Goal: Information Seeking & Learning: Learn about a topic

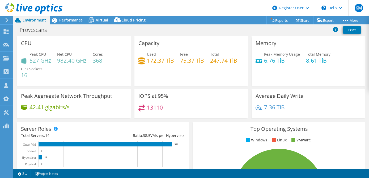
select select "USD"
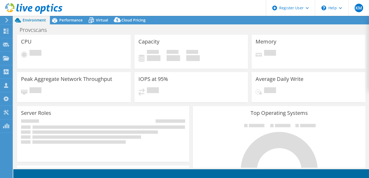
select select "USD"
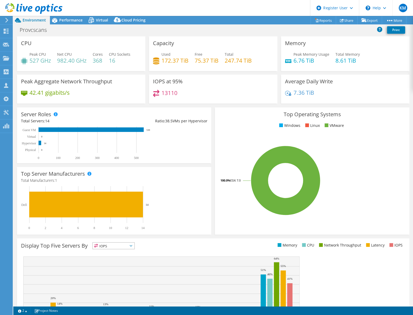
click at [207, 143] on div "Server Roles Physical Servers represent bare metal servers that were targets of…" at bounding box center [114, 136] width 194 height 56
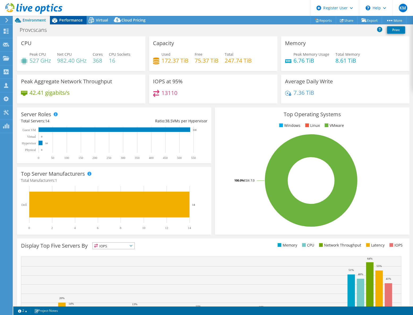
click at [80, 22] on span "Performance" at bounding box center [70, 20] width 23 height 5
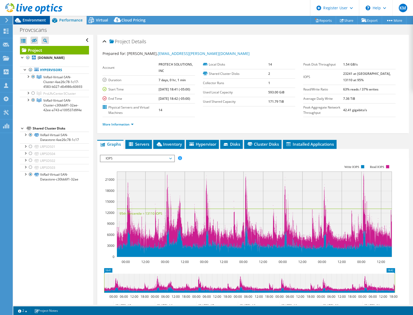
click at [31, 19] on span "Environment" at bounding box center [34, 20] width 23 height 5
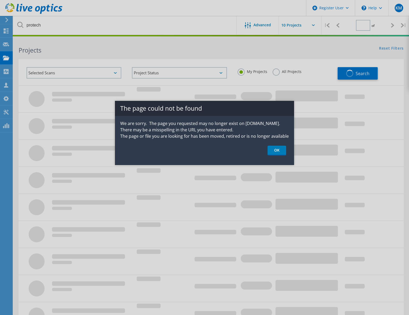
type input "1"
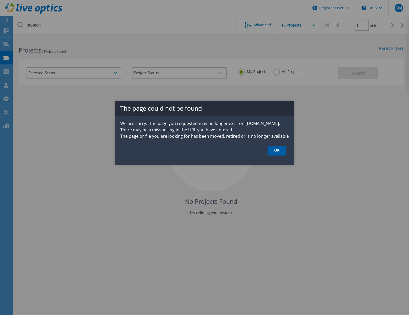
click at [271, 155] on link "OK" at bounding box center [277, 151] width 19 height 10
click at [272, 144] on div "The page could not be found We are sorry. The page you requested may no longer …" at bounding box center [204, 133] width 179 height 64
click at [273, 147] on link "OK" at bounding box center [277, 151] width 19 height 10
